Goal: Transaction & Acquisition: Purchase product/service

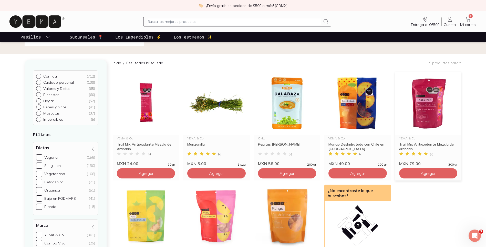
scroll to position [51, 0]
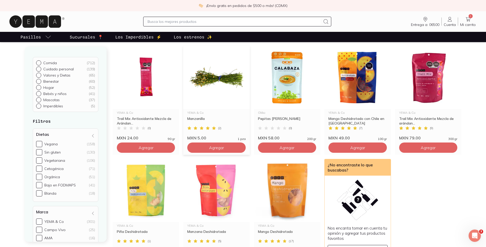
click at [222, 79] on img at bounding box center [216, 77] width 66 height 63
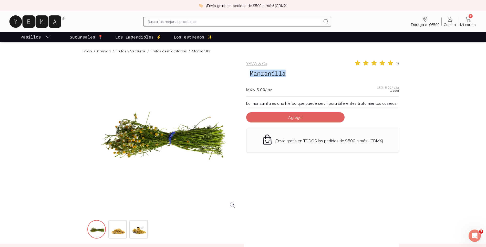
drag, startPoint x: 271, startPoint y: 77, endPoint x: 244, endPoint y: 76, distance: 26.7
click at [244, 76] on div "YEMA & Co ( 2 ) Manzanilla MXN 5.00 / pz MXN 5.00 / pza (1 pza) La manzanilla e…" at bounding box center [243, 149] width 312 height 179
copy span "Manzanilla"
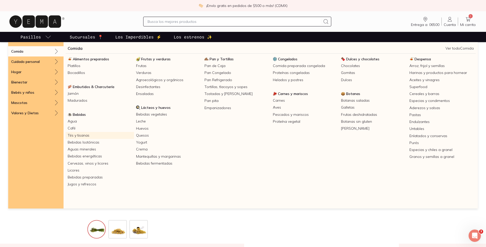
click at [86, 137] on link "Tés y tisanas" at bounding box center [100, 135] width 68 height 7
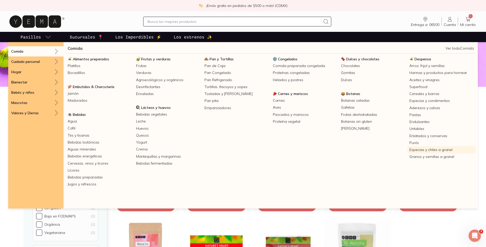
click at [428, 150] on link "Especias y chiles a granel" at bounding box center [441, 149] width 68 height 7
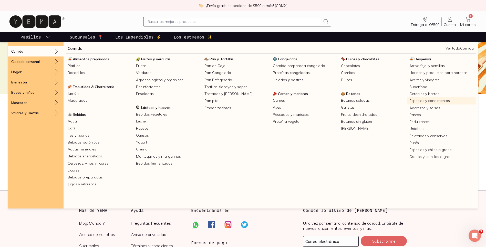
click at [443, 100] on link "Especias y condimentos" at bounding box center [441, 100] width 68 height 7
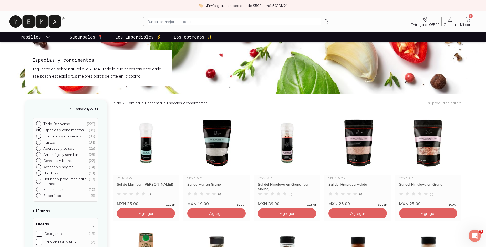
click at [174, 21] on input "text" at bounding box center [234, 21] width 173 height 6
type input "CHILE"
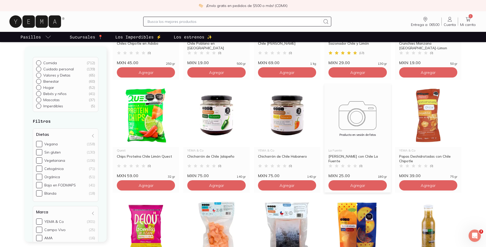
scroll to position [128, 0]
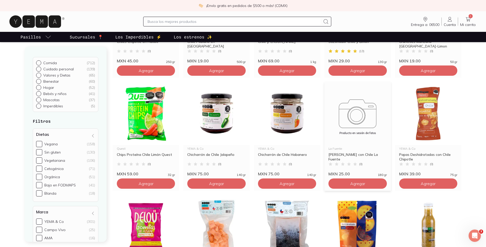
click at [360, 128] on div "Producto en sesión de fotos" at bounding box center [357, 113] width 66 height 63
